Goal: Transaction & Acquisition: Download file/media

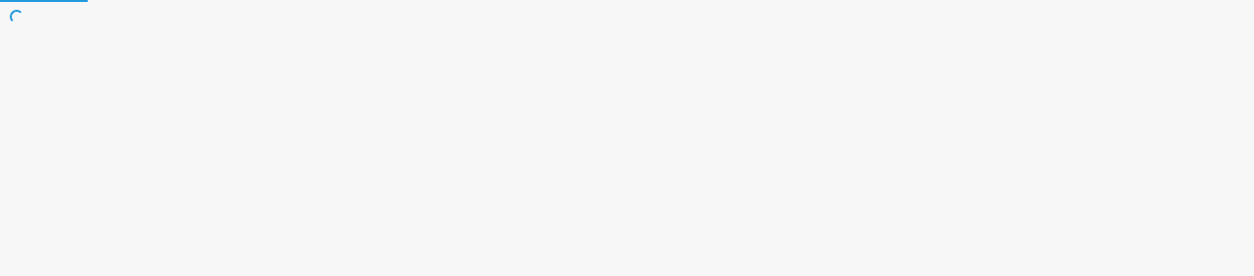
click at [656, 0] on html at bounding box center [627, 0] width 1254 height 0
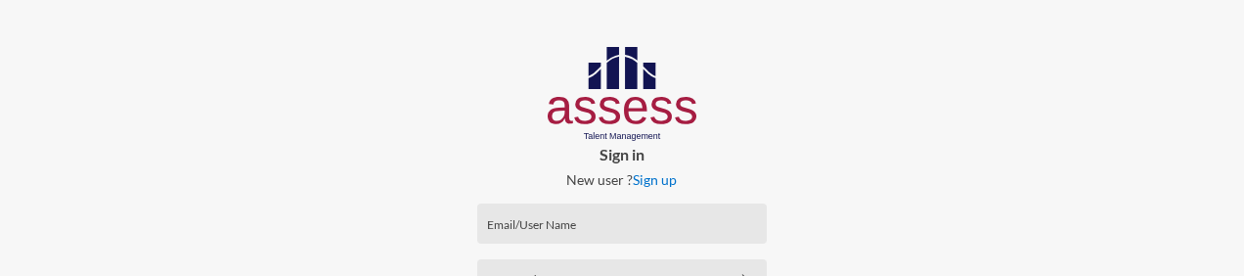
type input "[PERSON_NAME]"
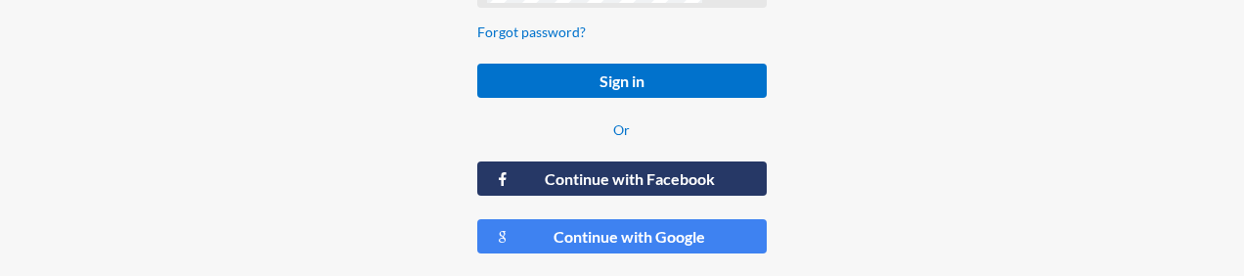
scroll to position [293, 0]
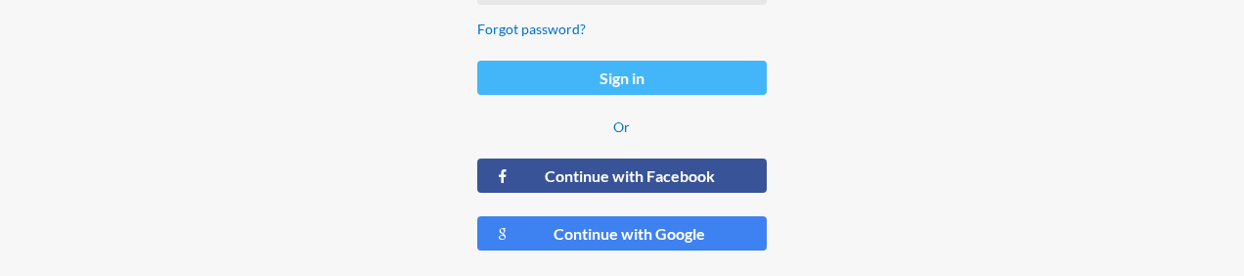
click at [702, 76] on button "Sign in" at bounding box center [622, 78] width 290 height 34
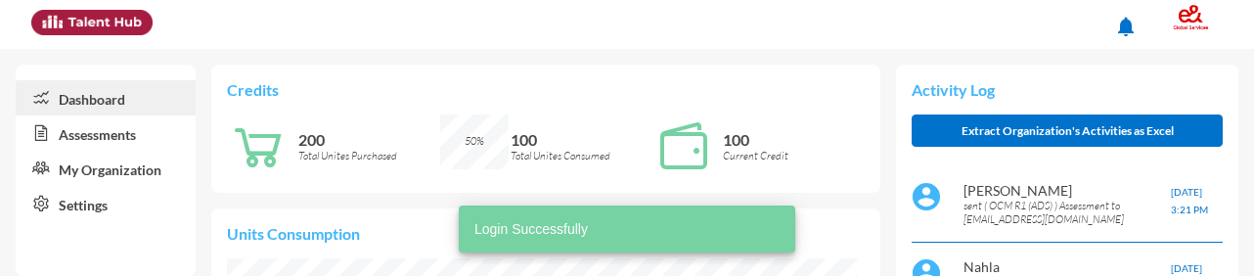
scroll to position [141, 284]
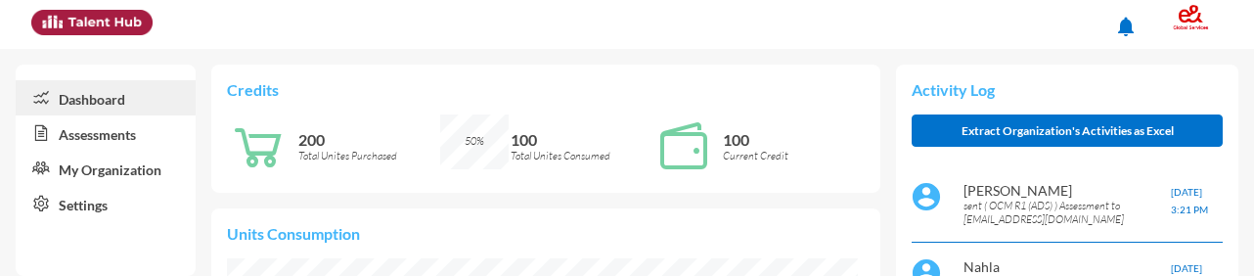
click at [148, 132] on link "Assessments" at bounding box center [106, 132] width 180 height 35
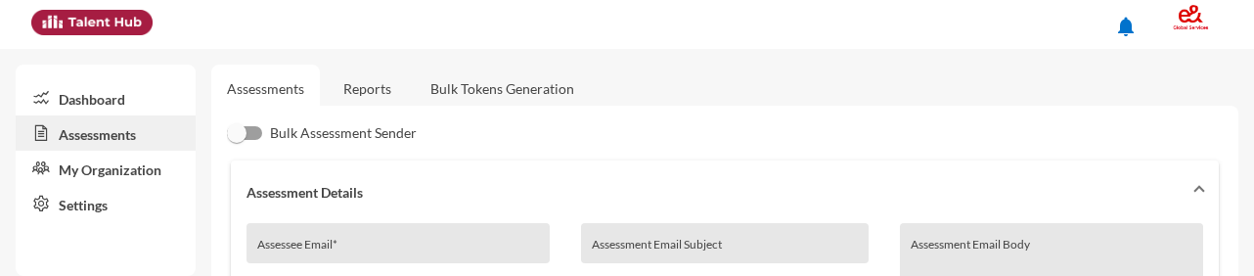
click at [366, 92] on link "Reports" at bounding box center [367, 89] width 79 height 48
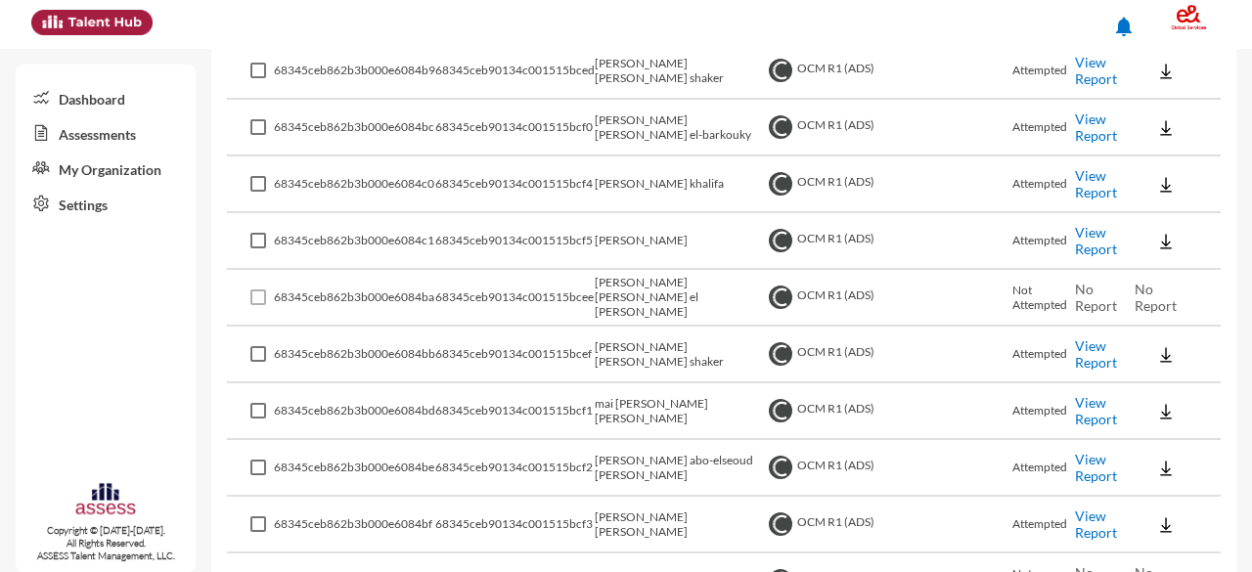
scroll to position [783, 0]
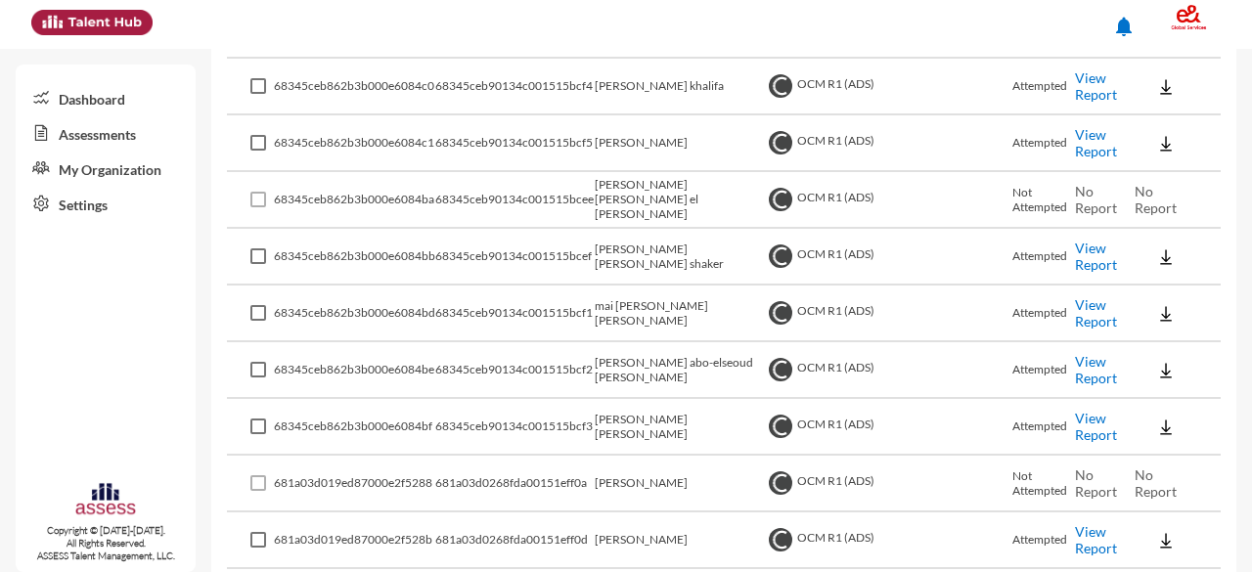
click at [704, 275] on td "mai [PERSON_NAME] [PERSON_NAME]" at bounding box center [679, 314] width 169 height 57
click at [509, 275] on td "68345ceb90134c001515bcf1" at bounding box center [514, 314] width 159 height 57
click at [1160, 275] on img at bounding box center [1166, 314] width 20 height 20
click at [1158, 275] on button "EN" at bounding box center [1180, 350] width 110 height 37
click at [1156, 275] on img at bounding box center [1166, 314] width 20 height 20
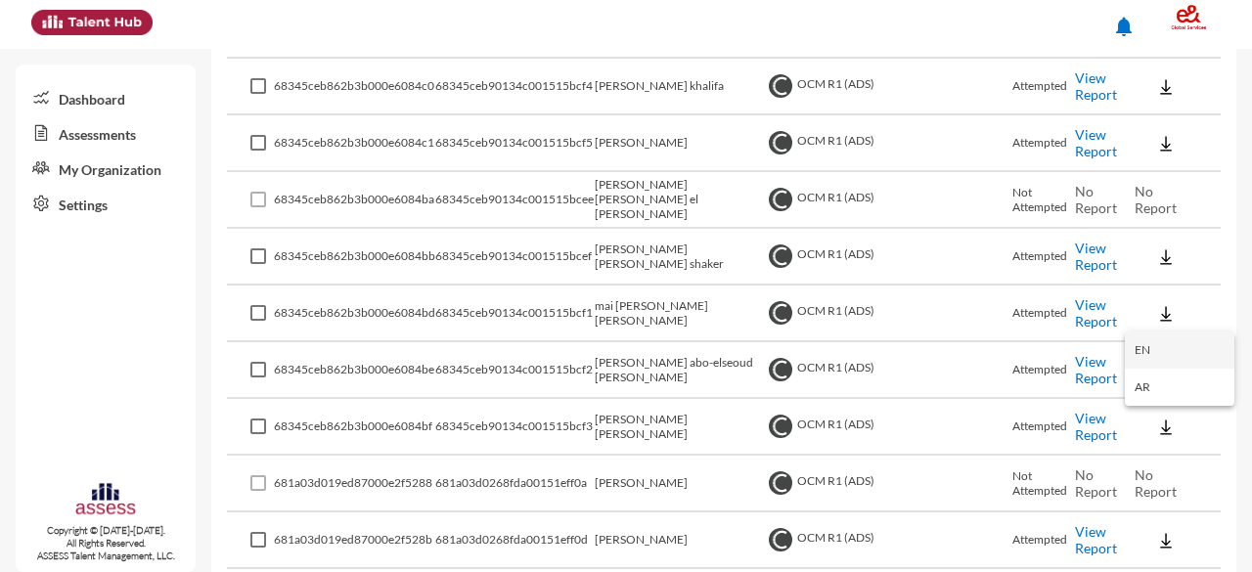
click at [1154, 275] on button "EN" at bounding box center [1180, 350] width 110 height 37
